Goal: Transaction & Acquisition: Purchase product/service

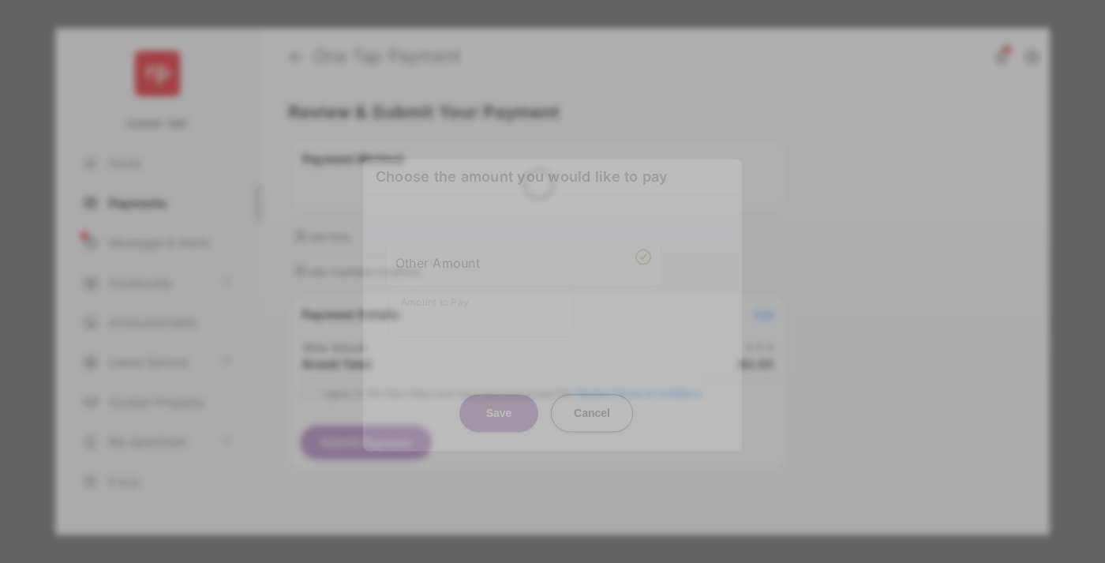
click at [523, 255] on div "Other Amount" at bounding box center [523, 262] width 256 height 27
type input "**"
click at [499, 394] on button "Save" at bounding box center [498, 413] width 79 height 38
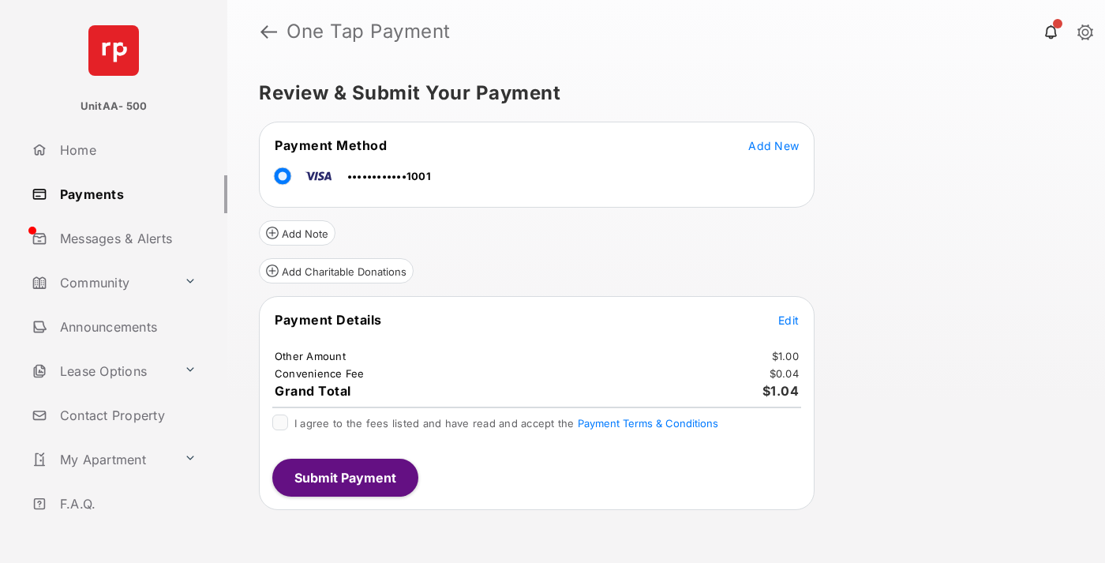
click at [788, 320] on span "Edit" at bounding box center [788, 319] width 21 height 13
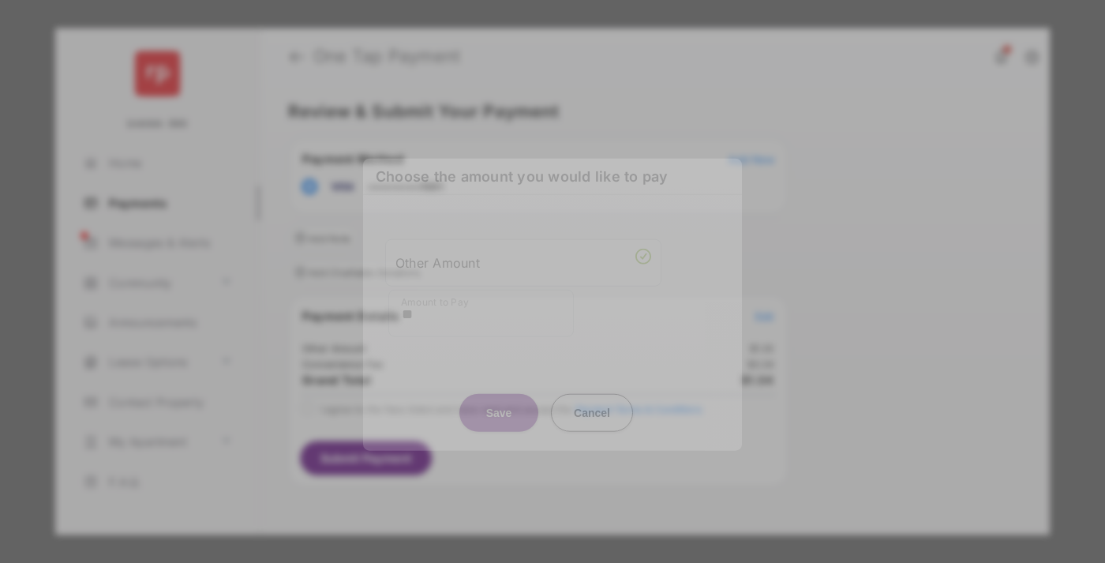
click at [499, 408] on button "Save" at bounding box center [498, 412] width 79 height 38
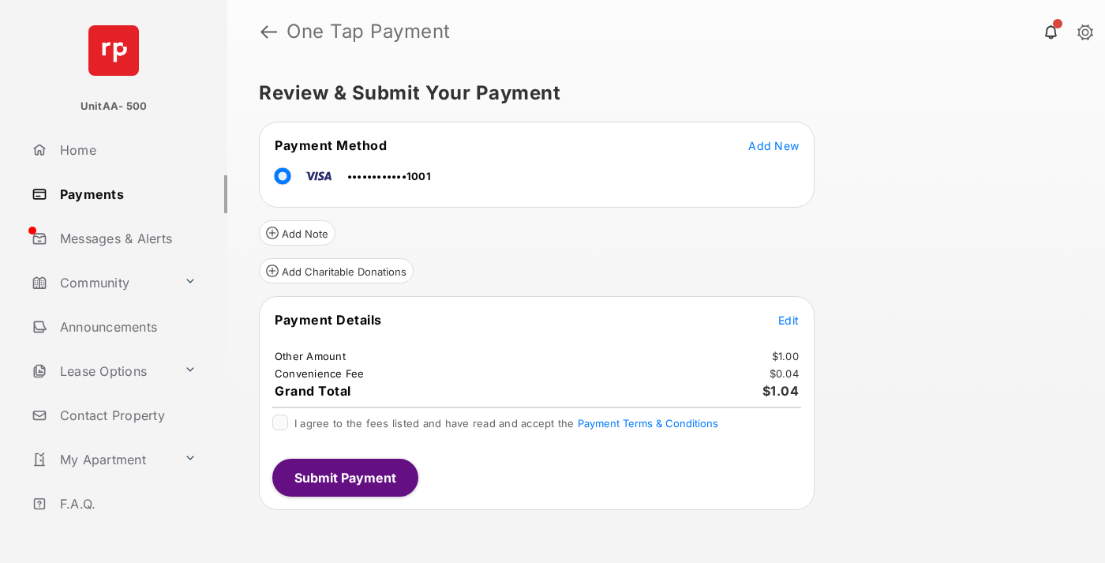
click at [344, 477] on button "Submit Payment" at bounding box center [345, 477] width 146 height 38
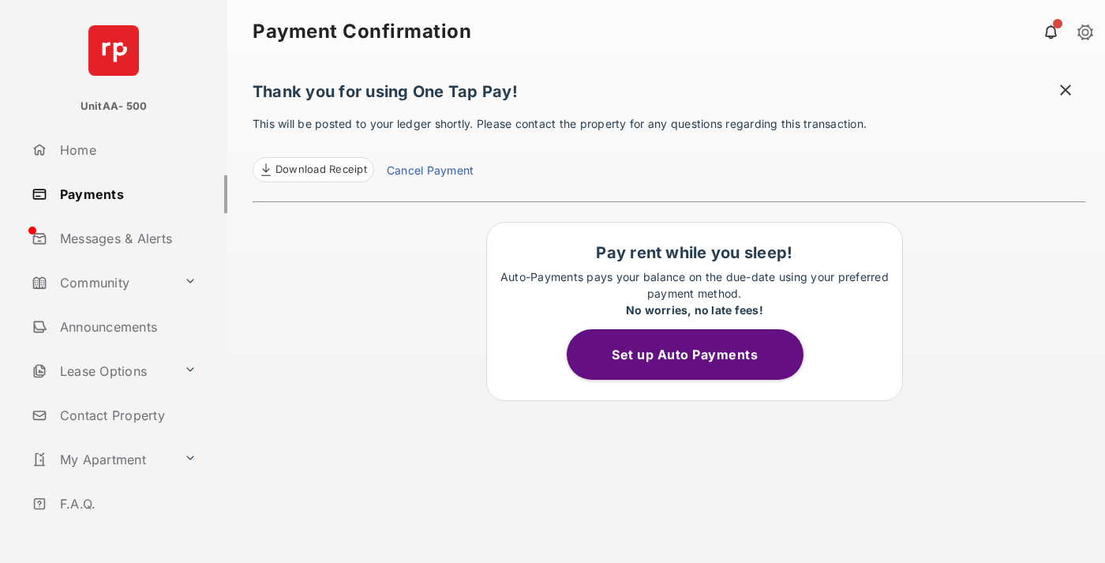
click at [123, 193] on link "Payments" at bounding box center [126, 194] width 202 height 38
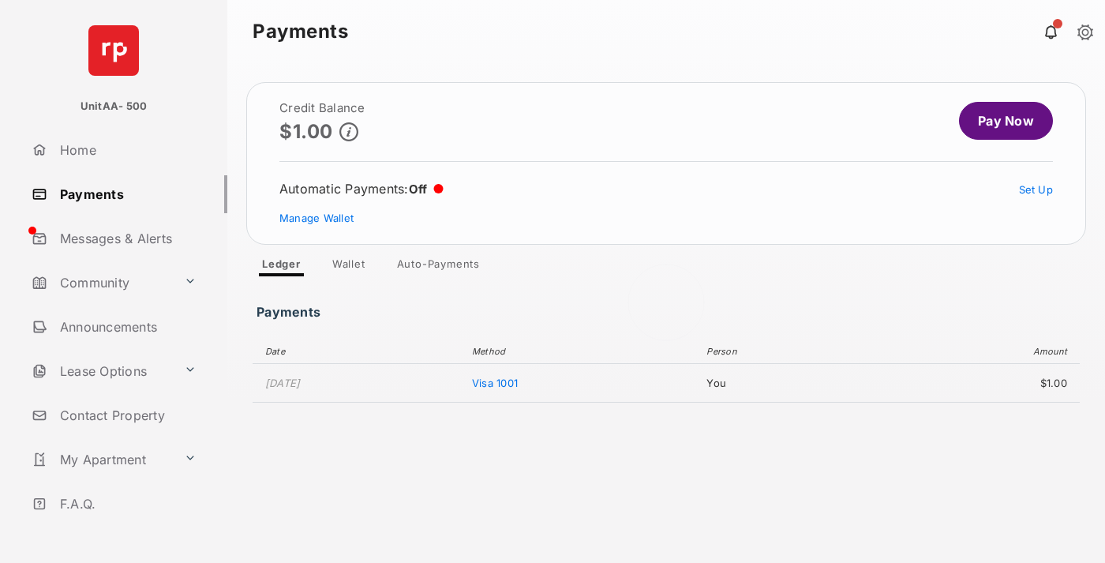
click at [999, 121] on link "Pay Now" at bounding box center [1006, 121] width 94 height 38
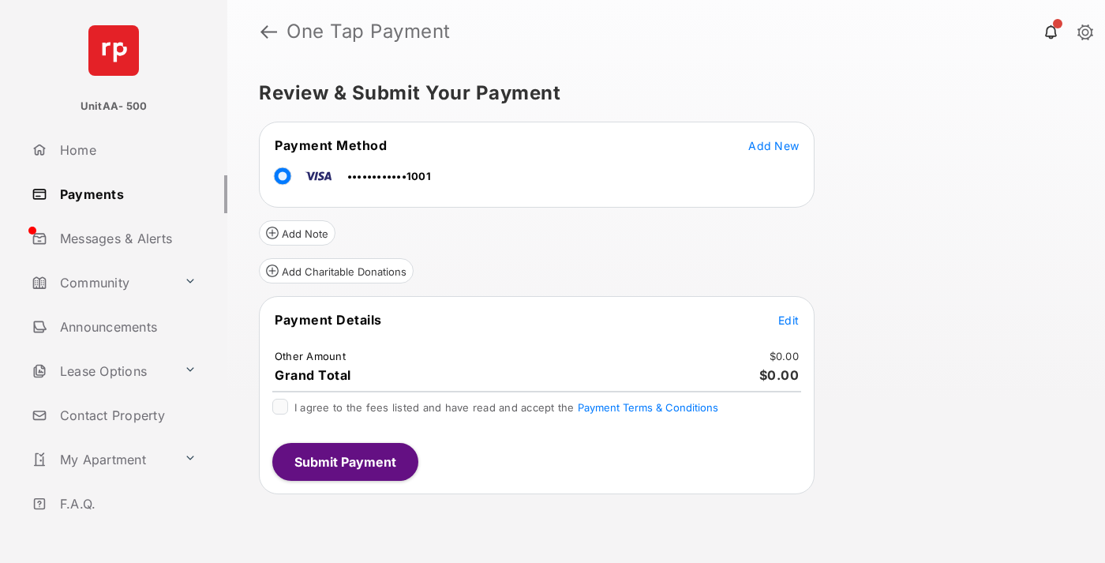
click at [788, 320] on span "Edit" at bounding box center [788, 319] width 21 height 13
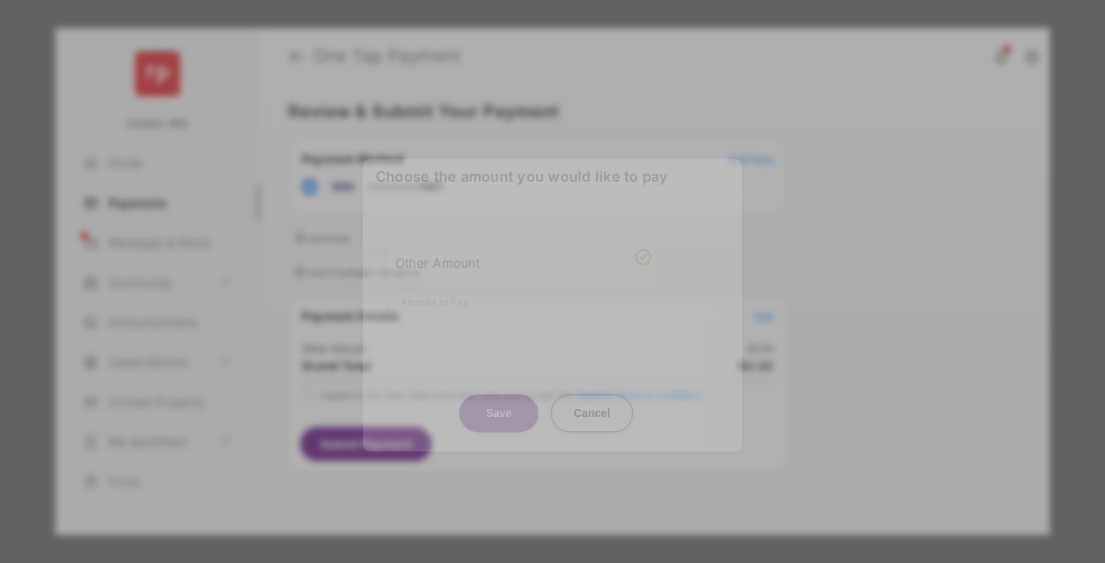
click at [523, 259] on div "Other Amount" at bounding box center [523, 262] width 256 height 27
type input "**"
click at [499, 394] on button "Save" at bounding box center [498, 413] width 79 height 38
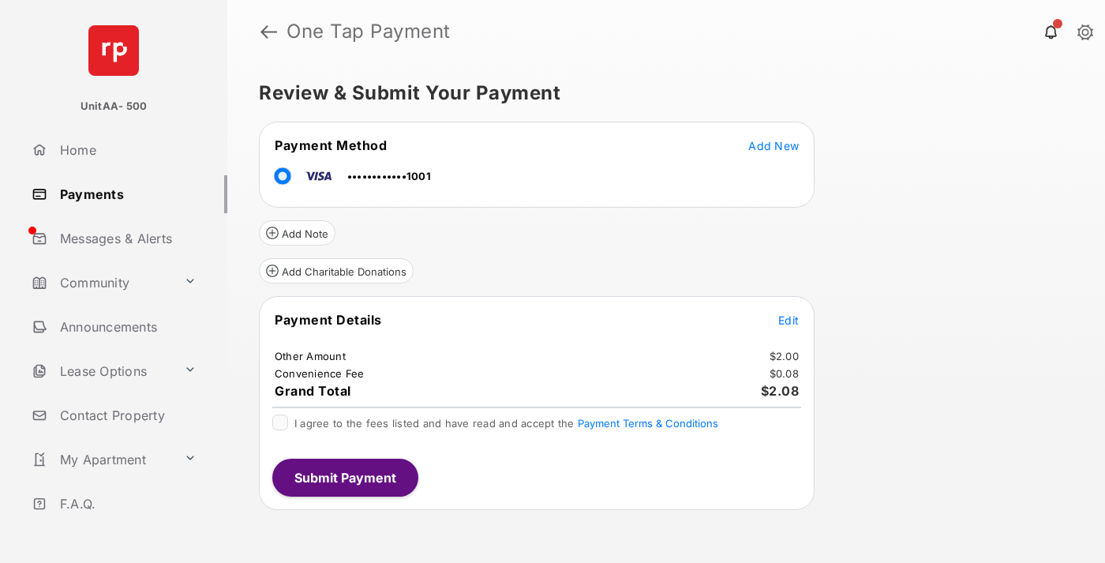
click at [344, 477] on button "Submit Payment" at bounding box center [345, 477] width 146 height 38
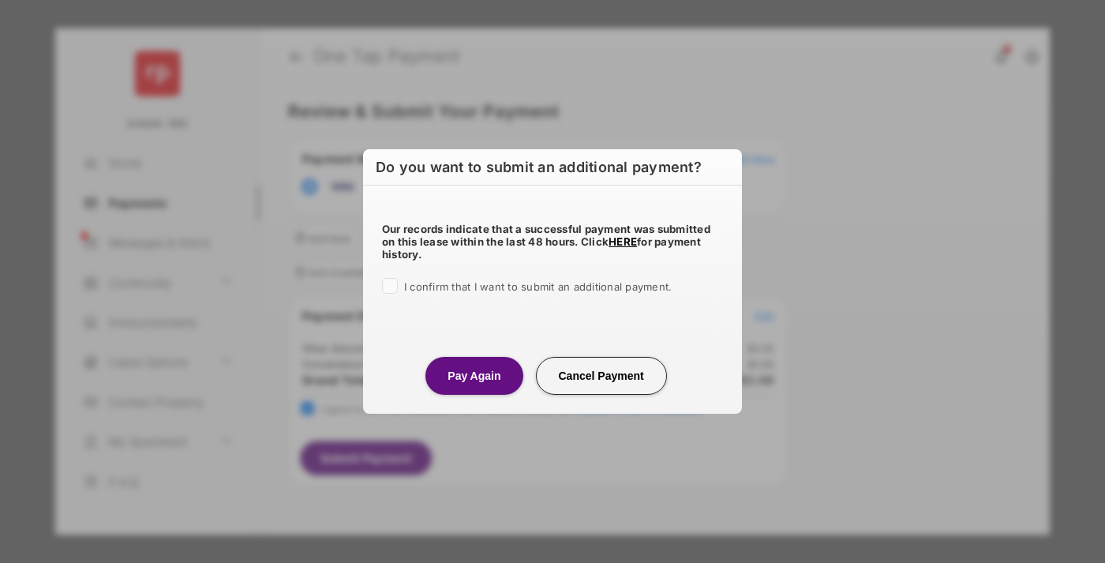
click at [473, 375] on button "Pay Again" at bounding box center [473, 376] width 97 height 38
